Goal: Task Accomplishment & Management: Manage account settings

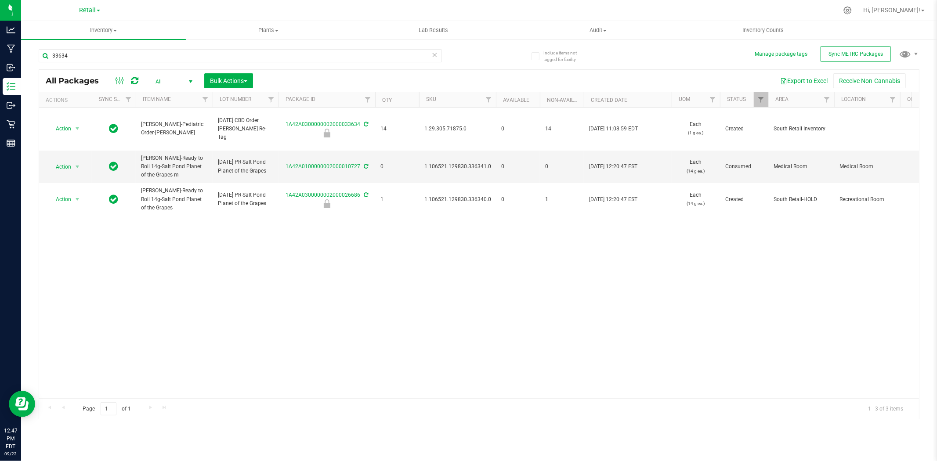
click at [437, 53] on icon at bounding box center [435, 54] width 6 height 11
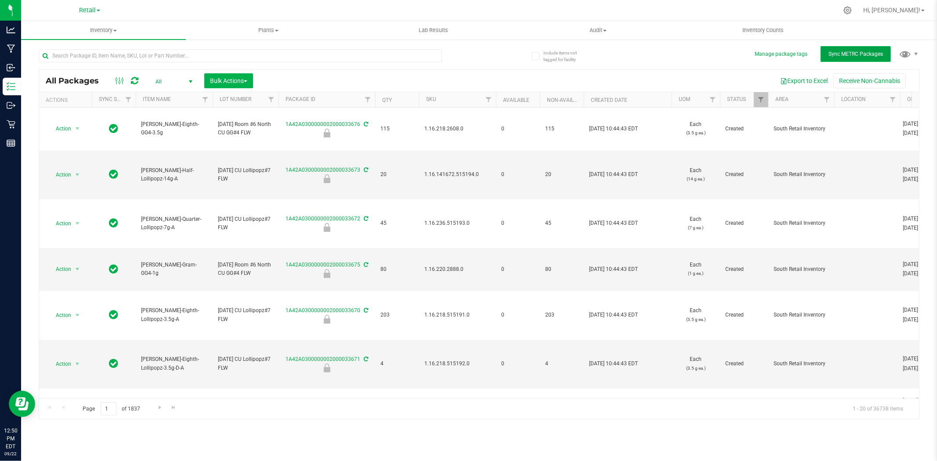
click at [859, 58] on button "Sync METRC Packages" at bounding box center [855, 54] width 70 height 16
click at [531, 103] on th "Available" at bounding box center [518, 99] width 44 height 15
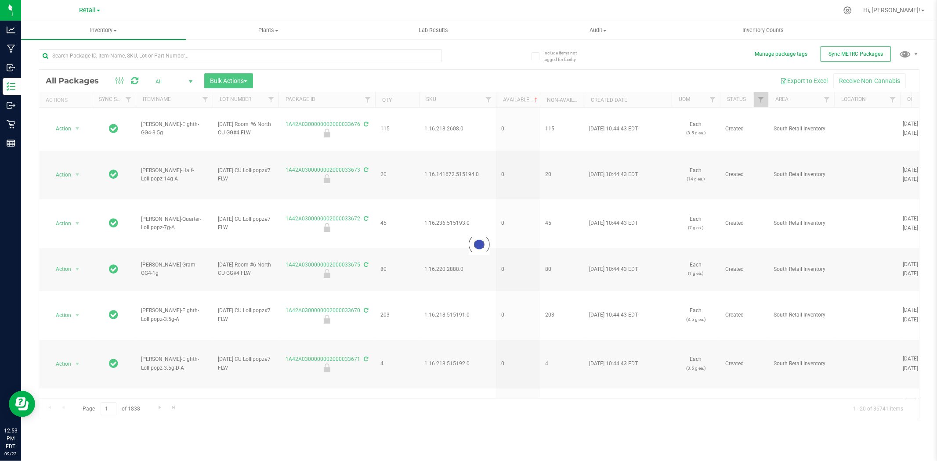
click at [529, 104] on div at bounding box center [479, 244] width 880 height 349
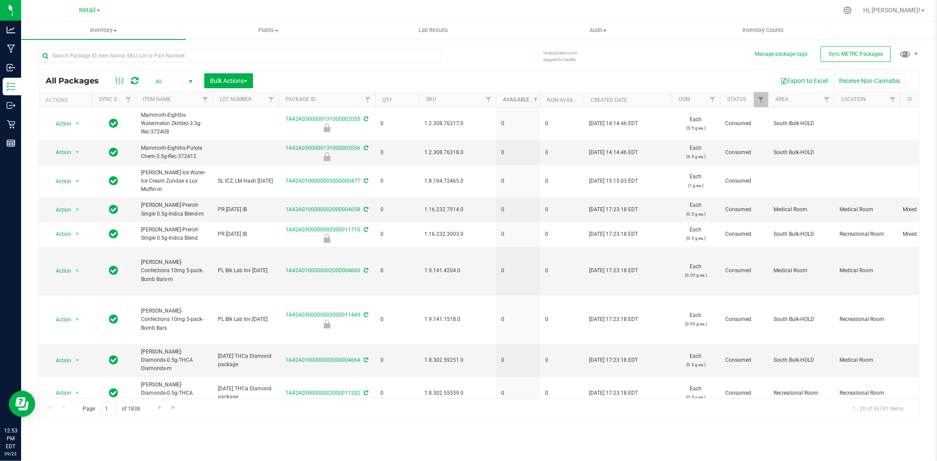
click at [534, 101] on span at bounding box center [535, 100] width 7 height 7
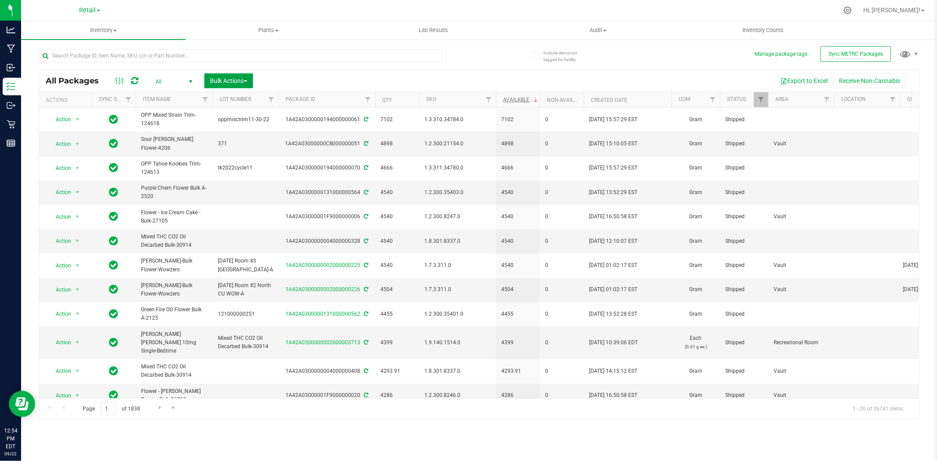
click at [240, 79] on span "Bulk Actions" at bounding box center [228, 80] width 37 height 7
click at [258, 163] on span "Lock/Unlock packages" at bounding box center [240, 165] width 60 height 7
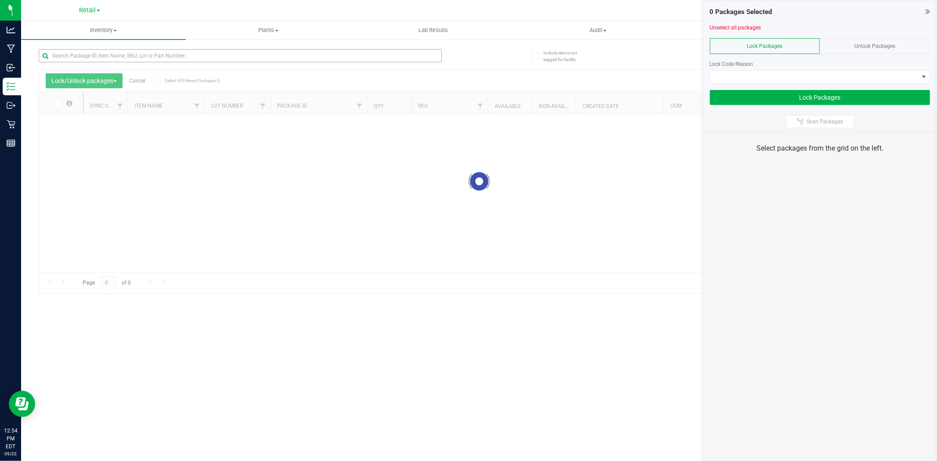
click at [350, 47] on div at bounding box center [259, 55] width 441 height 28
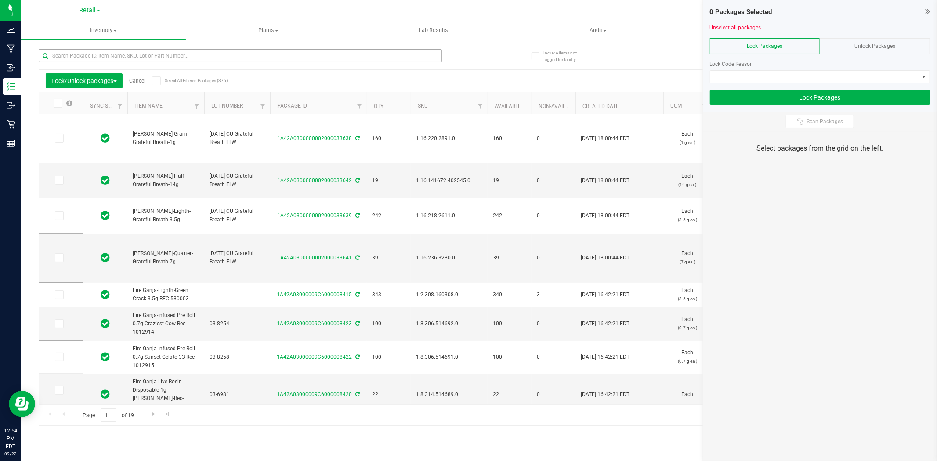
type input "[DATE]"
click at [357, 53] on input "text" at bounding box center [240, 55] width 403 height 13
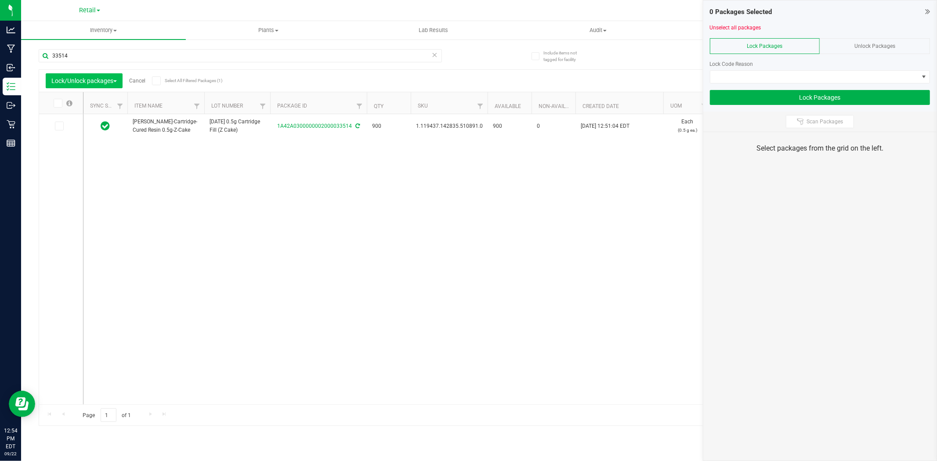
drag, startPoint x: 61, startPoint y: 124, endPoint x: 88, endPoint y: 82, distance: 50.0
click at [63, 122] on label at bounding box center [61, 126] width 13 height 9
click at [0, 0] on input "checkbox" at bounding box center [0, 0] width 0 height 0
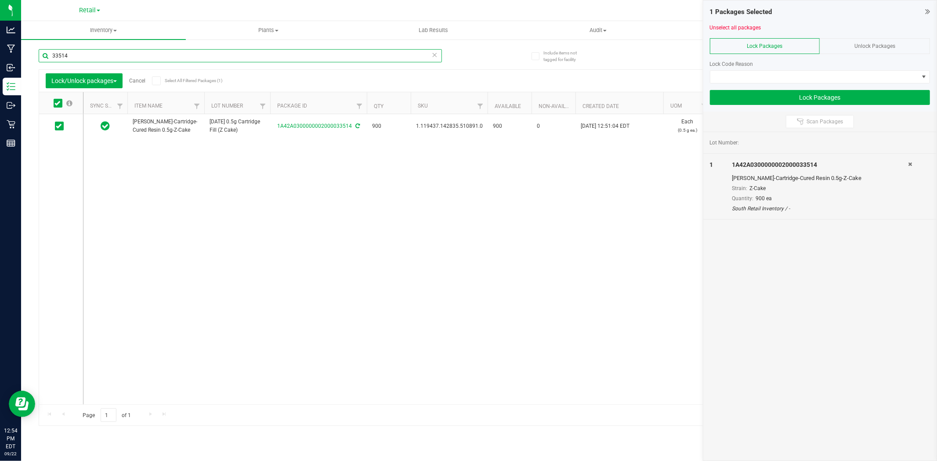
click at [93, 53] on input "33514" at bounding box center [240, 55] width 403 height 13
drag, startPoint x: 93, startPoint y: 53, endPoint x: 51, endPoint y: 90, distance: 56.6
click at [91, 52] on input "33514" at bounding box center [240, 55] width 403 height 13
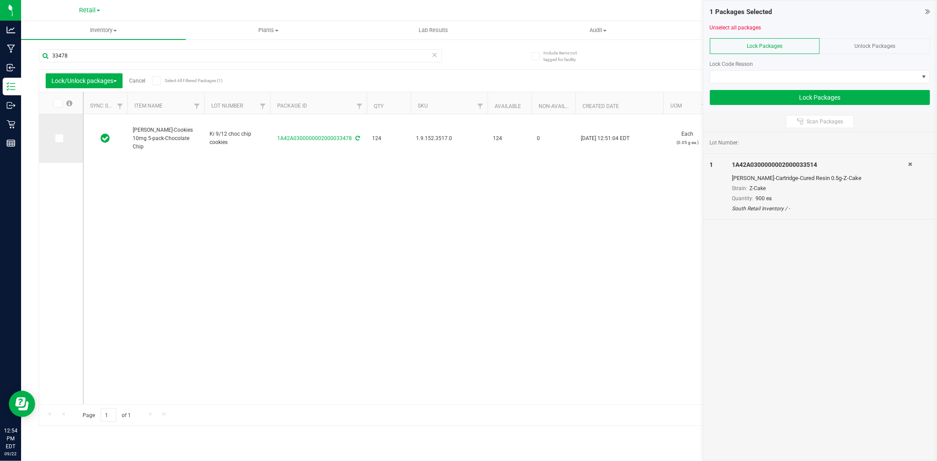
click at [59, 126] on td at bounding box center [61, 138] width 44 height 49
click at [63, 138] on span at bounding box center [59, 138] width 9 height 9
click at [0, 0] on input "checkbox" at bounding box center [0, 0] width 0 height 0
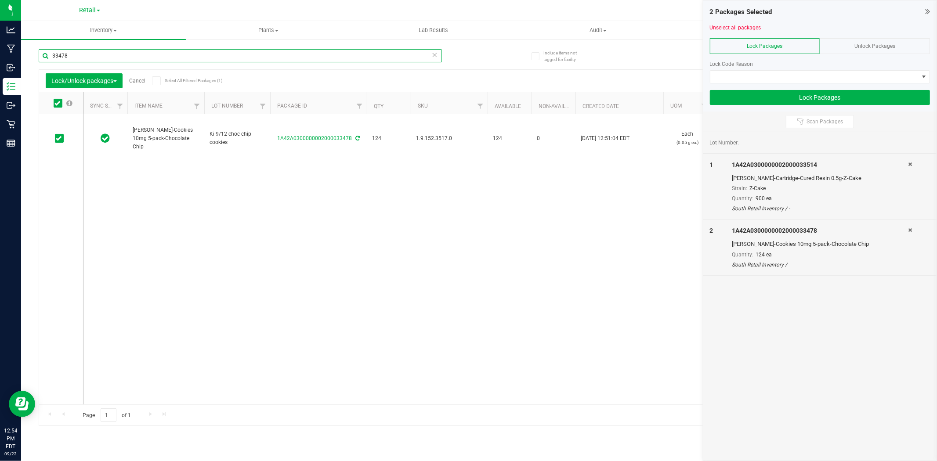
click at [108, 50] on input "33478" at bounding box center [240, 55] width 403 height 13
type input "33475"
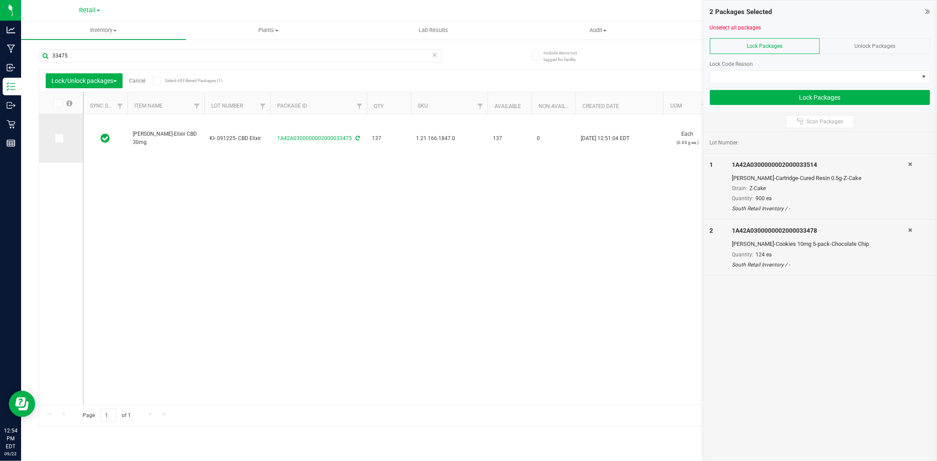
click at [59, 142] on span at bounding box center [59, 138] width 9 height 9
click at [0, 0] on input "checkbox" at bounding box center [0, 0] width 0 height 0
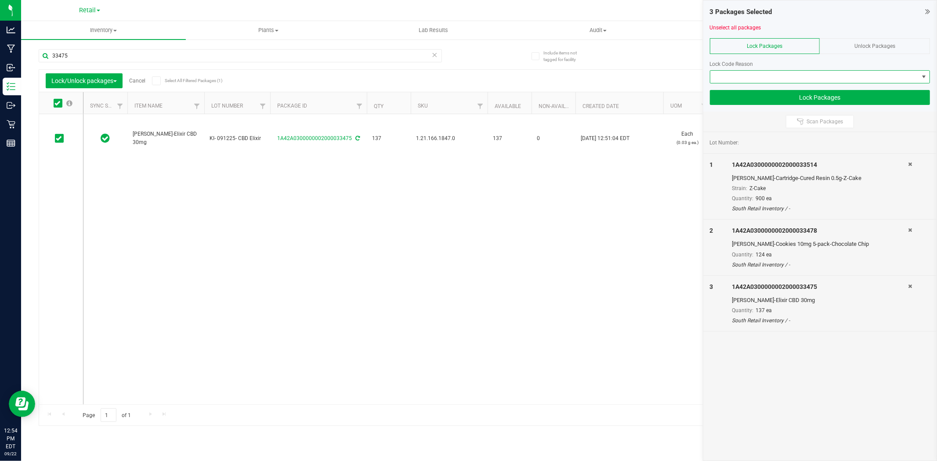
click at [760, 80] on span at bounding box center [814, 77] width 208 height 12
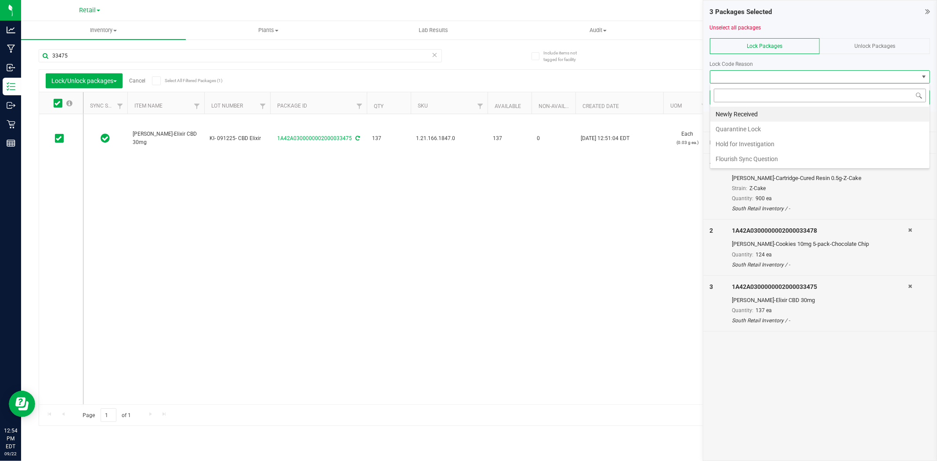
scroll to position [13, 220]
click at [764, 112] on li "Newly Received" at bounding box center [819, 114] width 219 height 15
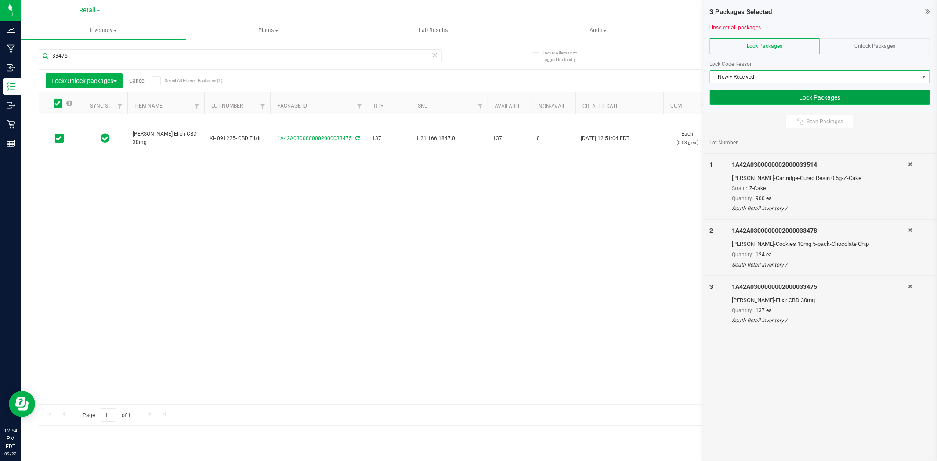
click at [759, 94] on button "Lock Packages" at bounding box center [820, 97] width 220 height 15
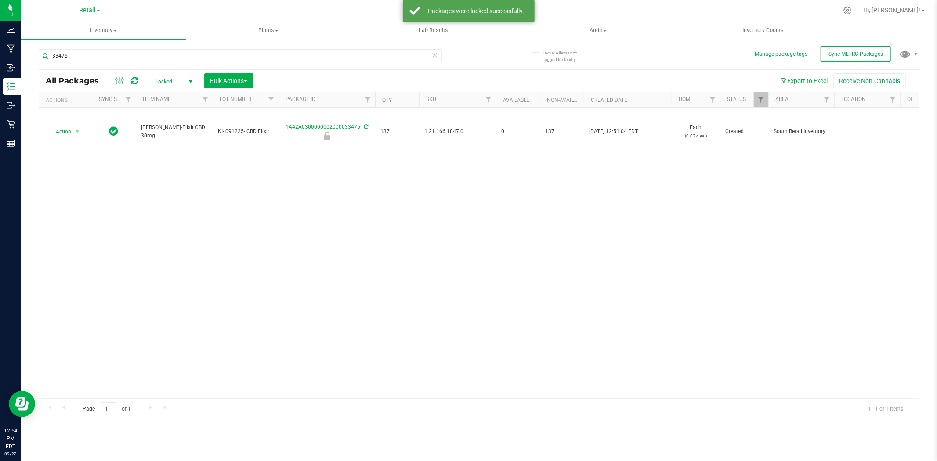
click at [434, 55] on icon at bounding box center [435, 54] width 6 height 11
click at [175, 75] on div at bounding box center [479, 244] width 880 height 349
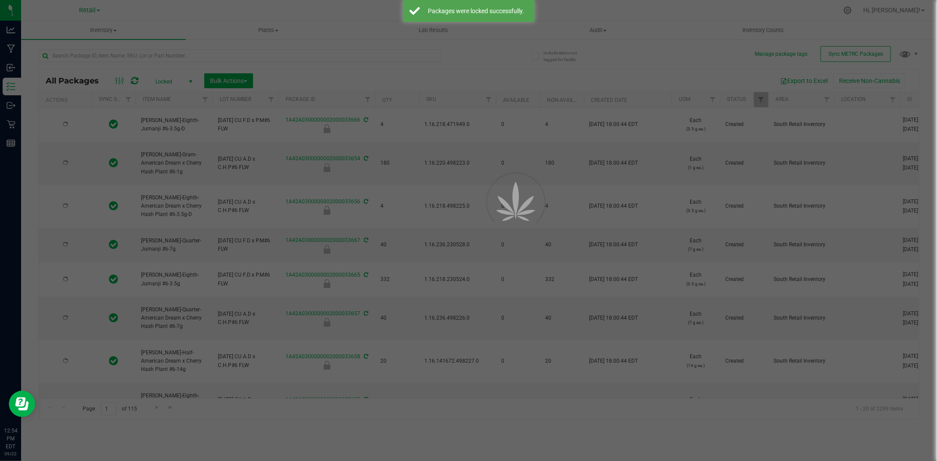
click at [186, 77] on span "select" at bounding box center [190, 82] width 11 height 12
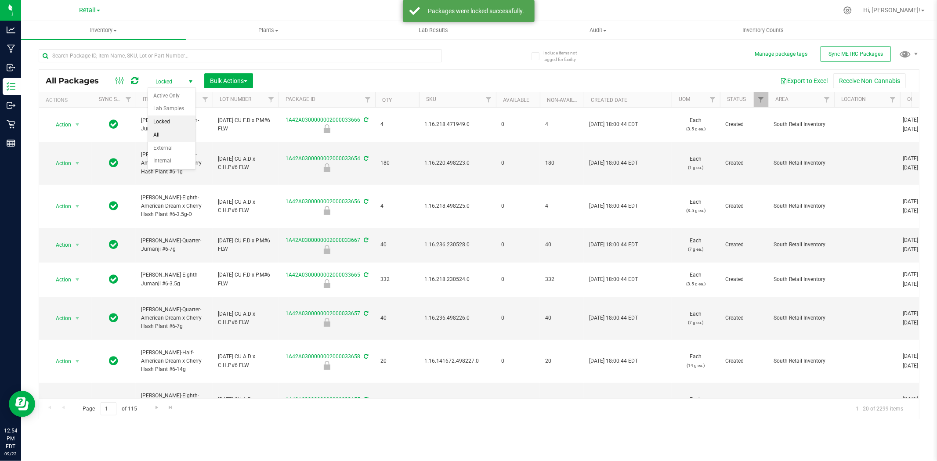
click at [176, 135] on li "All" at bounding box center [171, 135] width 47 height 13
